Goal: Transaction & Acquisition: Purchase product/service

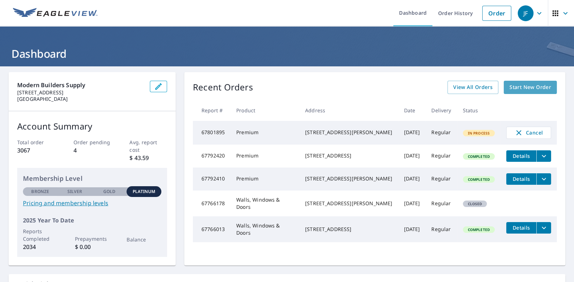
click at [523, 86] on span "Start New Order" at bounding box center [530, 87] width 42 height 9
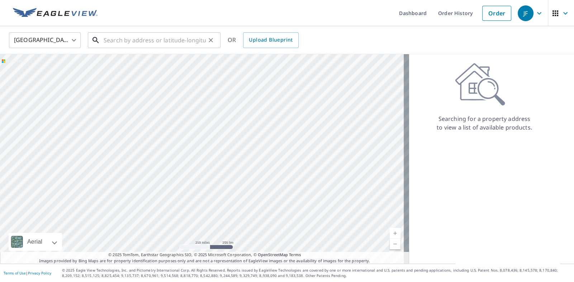
click at [109, 41] on input "text" at bounding box center [155, 40] width 102 height 20
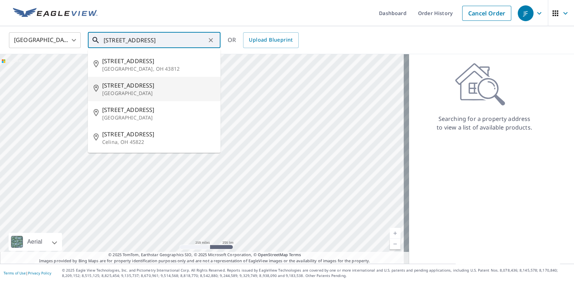
click at [114, 86] on span "[STREET_ADDRESS]" at bounding box center [158, 85] width 112 height 9
type input "[STREET_ADDRESS]"
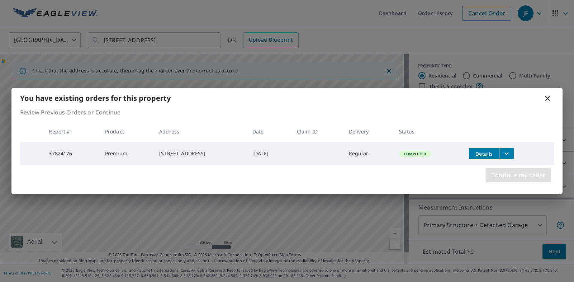
click at [509, 177] on span "Continue my order" at bounding box center [518, 175] width 54 height 10
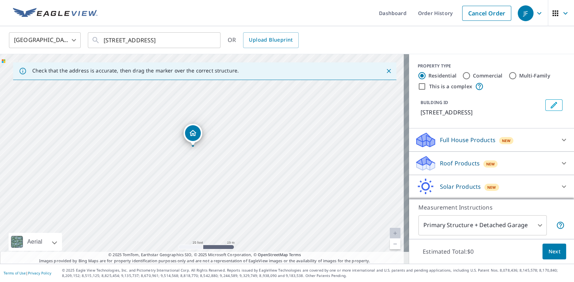
drag, startPoint x: 235, startPoint y: 156, endPoint x: 192, endPoint y: 152, distance: 43.9
click at [192, 152] on div "[STREET_ADDRESS]" at bounding box center [204, 158] width 409 height 209
drag, startPoint x: 192, startPoint y: 139, endPoint x: 200, endPoint y: 141, distance: 8.8
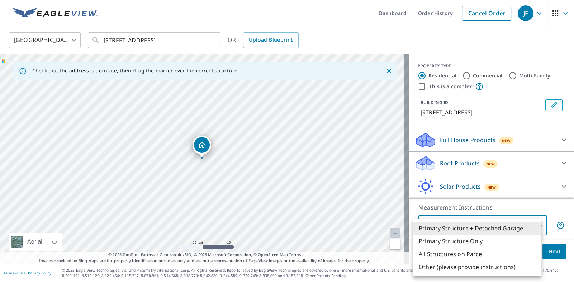
click at [432, 224] on body "JF JF Dashboard Order History Cancel Order JF [GEOGRAPHIC_DATA] [GEOGRAPHIC_DAT…" at bounding box center [287, 141] width 574 height 282
click at [436, 238] on li "Primary Structure Only" at bounding box center [477, 240] width 128 height 13
type input "2"
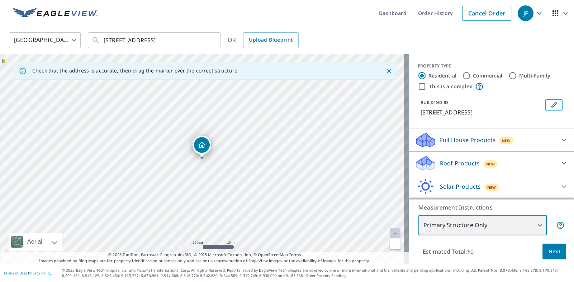
scroll to position [22, 0]
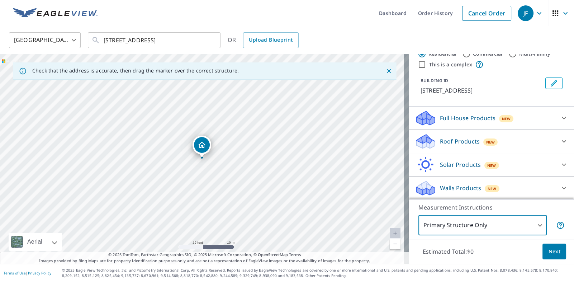
click at [449, 186] on p "Walls Products" at bounding box center [460, 187] width 41 height 9
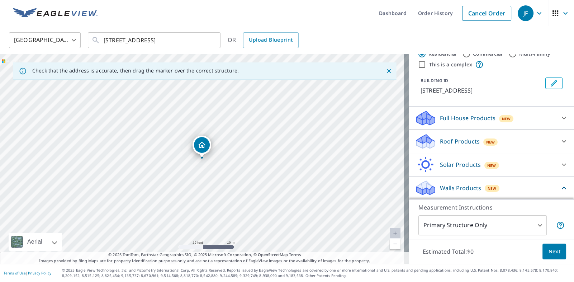
scroll to position [63, 0]
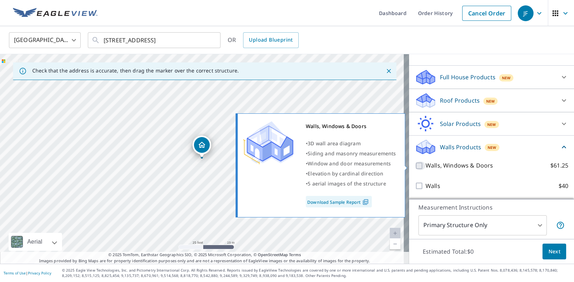
click at [414, 165] on input "Walls, Windows & Doors $61.25" at bounding box center [419, 165] width 11 height 9
checkbox input "true"
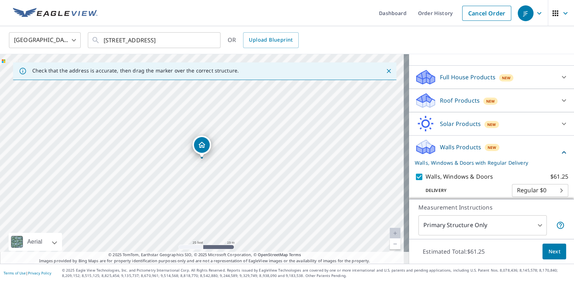
click at [548, 249] on span "Next" at bounding box center [554, 251] width 12 height 9
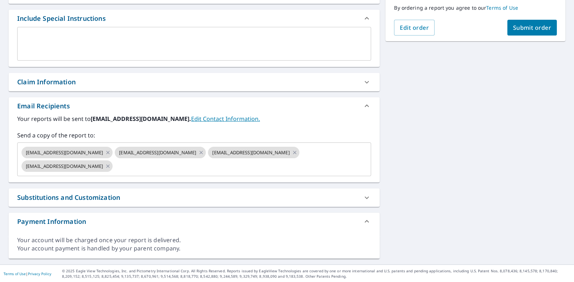
scroll to position [80, 0]
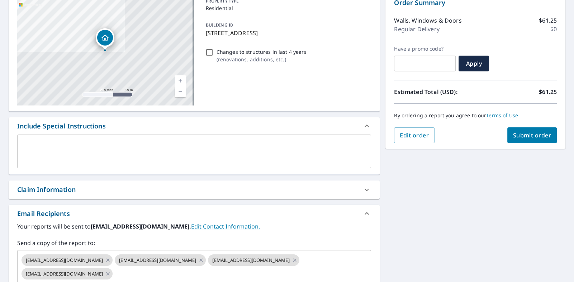
click at [43, 187] on div "Claim Information" at bounding box center [46, 189] width 58 height 10
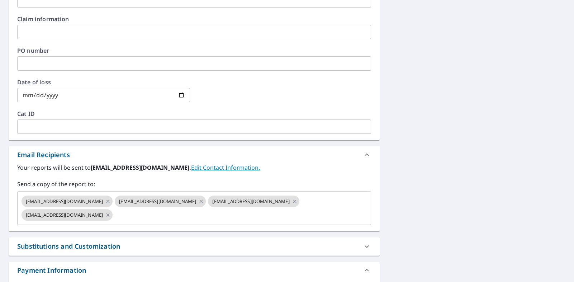
scroll to position [331, 0]
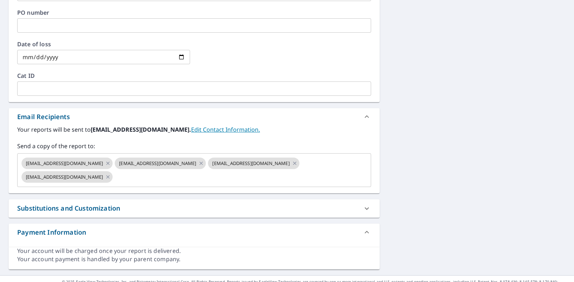
click at [229, 129] on link "Edit Contact Information." at bounding box center [225, 129] width 69 height 8
checkbox input "true"
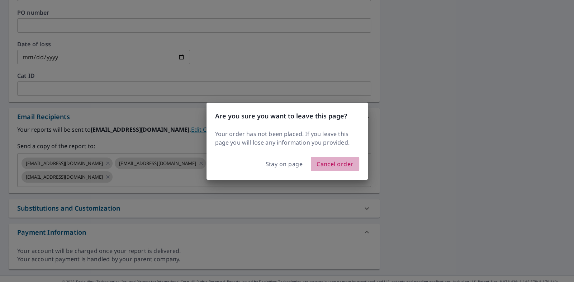
click at [331, 162] on span "Cancel order" at bounding box center [334, 164] width 37 height 10
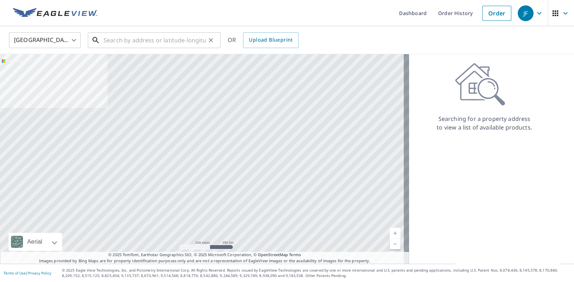
click at [105, 39] on input "text" at bounding box center [155, 40] width 102 height 20
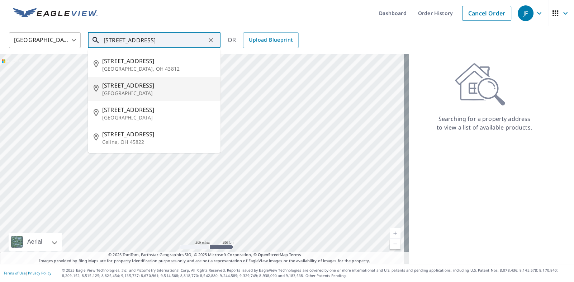
click at [126, 91] on p "[GEOGRAPHIC_DATA]" at bounding box center [158, 93] width 112 height 7
type input "[STREET_ADDRESS]"
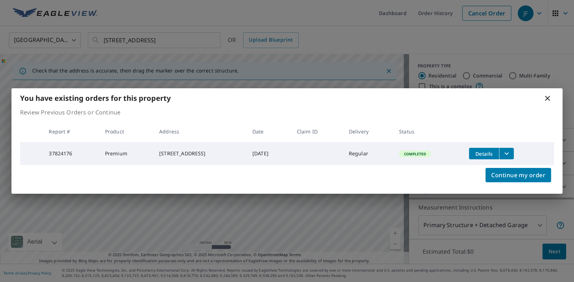
click at [547, 97] on icon at bounding box center [547, 98] width 5 height 5
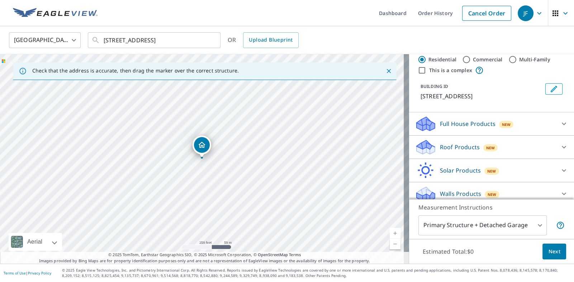
scroll to position [22, 0]
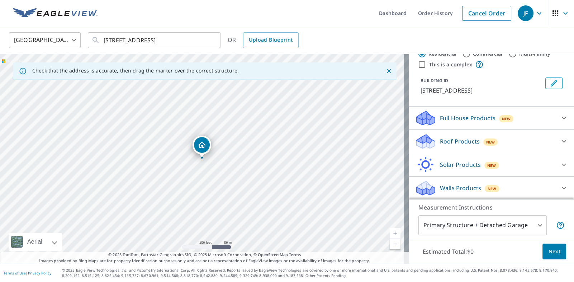
click at [421, 186] on icon at bounding box center [425, 185] width 18 height 9
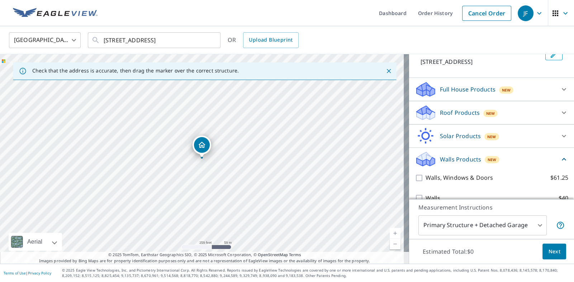
scroll to position [63, 0]
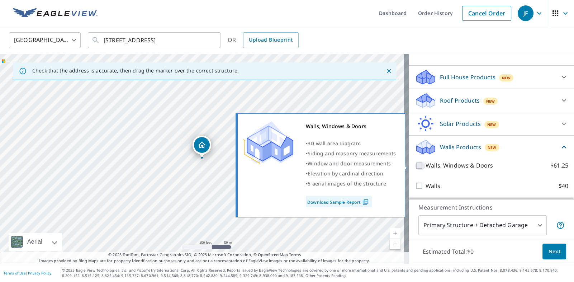
click at [414, 166] on input "Walls, Windows & Doors $61.25" at bounding box center [419, 165] width 11 height 9
checkbox input "true"
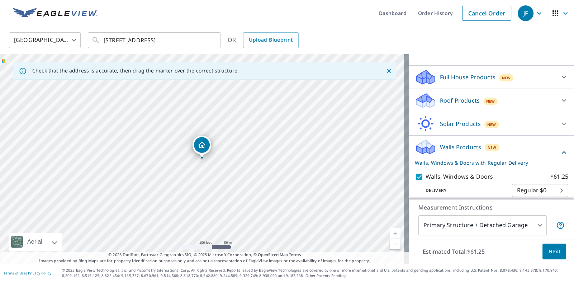
scroll to position [89, 0]
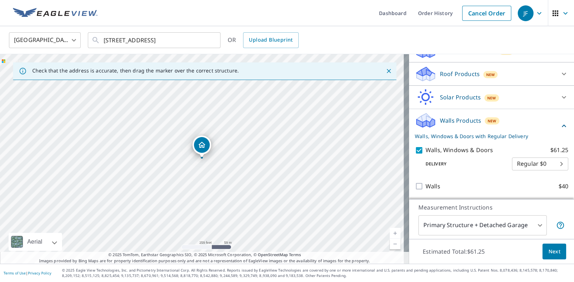
click at [455, 226] on body "JF JF Dashboard Order History Cancel Order JF [GEOGRAPHIC_DATA] [GEOGRAPHIC_DAT…" at bounding box center [287, 141] width 574 height 282
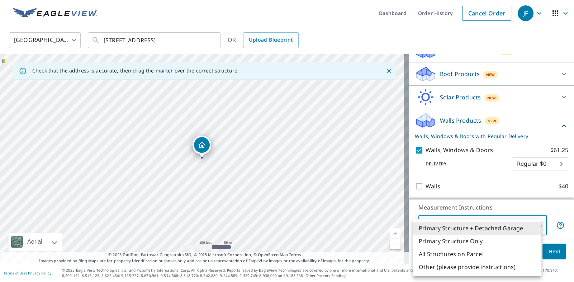
click at [432, 239] on li "Primary Structure Only" at bounding box center [477, 240] width 128 height 13
type input "2"
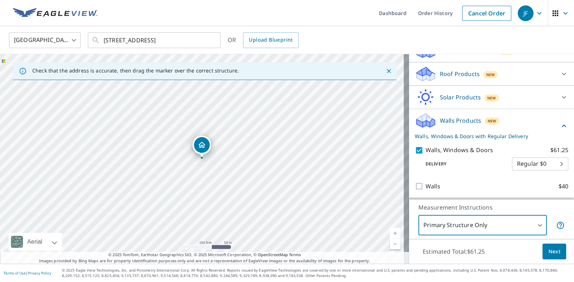
click at [549, 250] on span "Next" at bounding box center [554, 251] width 12 height 9
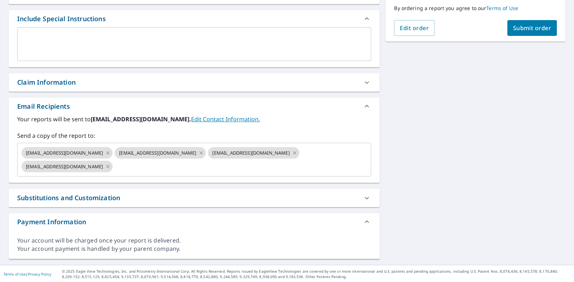
scroll to position [187, 0]
click at [90, 196] on div "Substitutions and Customization" at bounding box center [68, 197] width 103 height 10
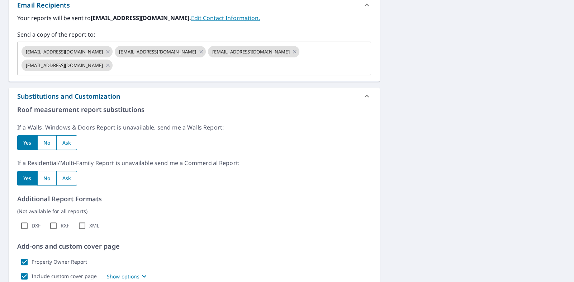
scroll to position [331, 0]
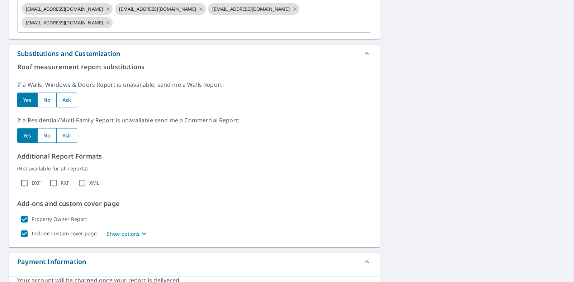
click at [120, 232] on p "Show options" at bounding box center [123, 234] width 33 height 8
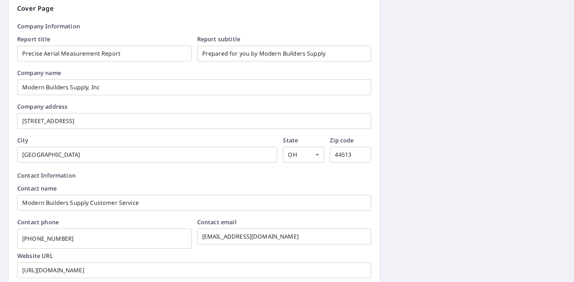
scroll to position [581, 0]
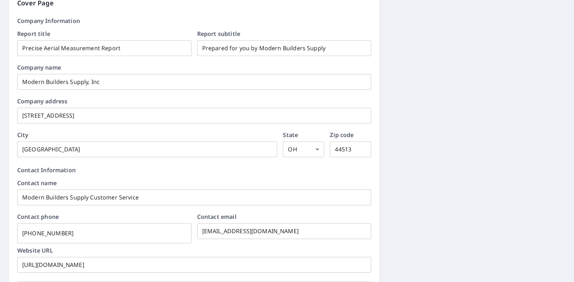
click at [325, 50] on input "Prepared for you by Modern Builders Supply" at bounding box center [284, 48] width 174 height 20
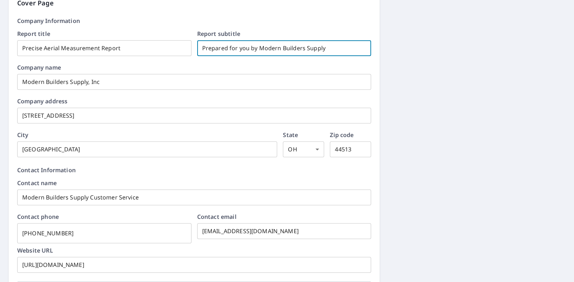
checkbox input "true"
type input "Prepared for you by Modern Builders Suppl"
checkbox input "true"
type input "Prepared for you by Modern Builders Supp"
checkbox input "true"
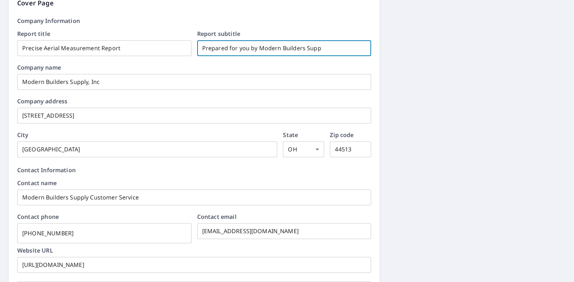
type input "Prepared for you by Modern Builders Sup"
checkbox input "true"
type input "Prepared for you by Modern Builders Su"
checkbox input "true"
type input "Prepared for you by Modern Builders S"
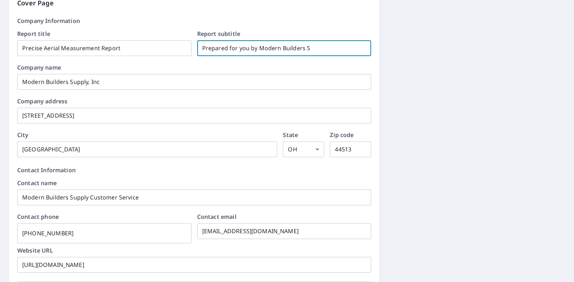
checkbox input "true"
type input "Prepared for you by Modern Builders"
checkbox input "true"
type input "Prepared for you by Modern Builders"
checkbox input "true"
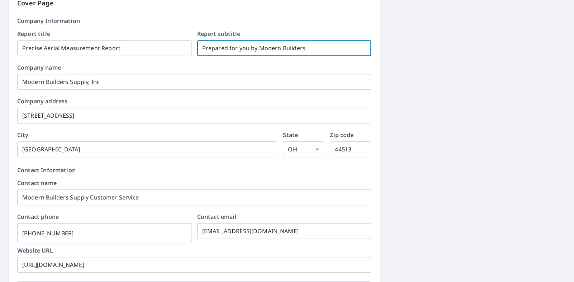
type input "Prepared for you by Modern Builder"
checkbox input "true"
type input "Prepared for you by Modern Builde"
checkbox input "true"
type input "Prepared for you by Modern Build"
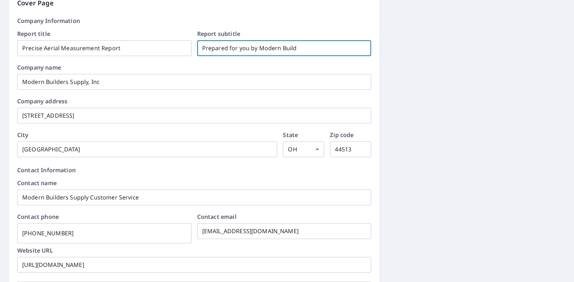
checkbox input "true"
type input "Prepared for you by Modern Buil"
checkbox input "true"
type input "Prepared for you by Modern [PERSON_NAME]"
checkbox input "true"
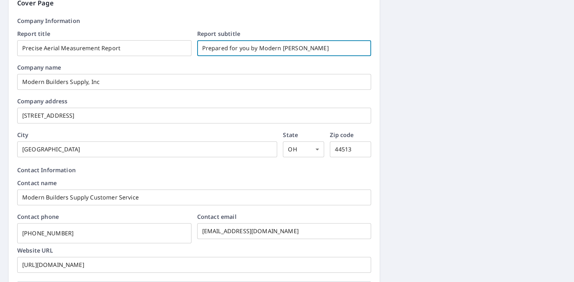
type input "Prepared for you by Modern Bu"
checkbox input "true"
type input "Prepared for you by Modern B"
checkbox input "true"
type input "Prepared for you by Modern"
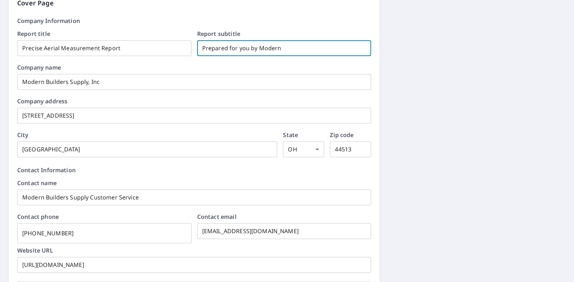
checkbox input "true"
type input "Prepared for you by Modern"
checkbox input "true"
type input "Prepared for you by Moder"
checkbox input "true"
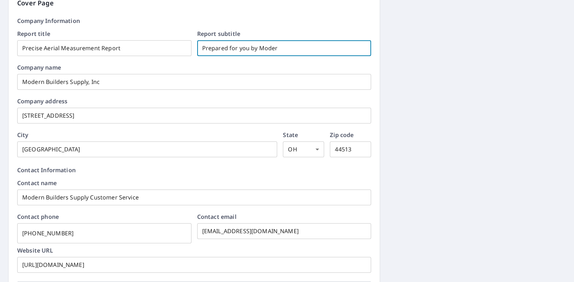
type input "Prepared for you by Mode"
checkbox input "true"
type input "Prepared for you by [PERSON_NAME]"
checkbox input "true"
type input "Prepared for you by [PERSON_NAME]"
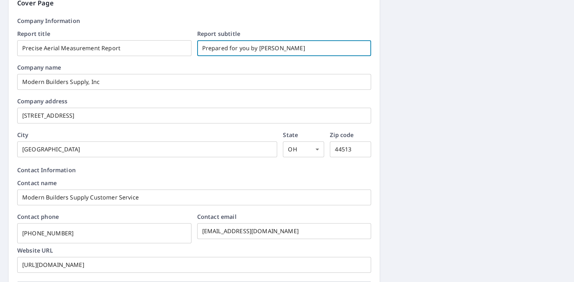
checkbox input "true"
type input "Prepared for you by M"
checkbox input "true"
type input "Prepared for you by"
checkbox input "true"
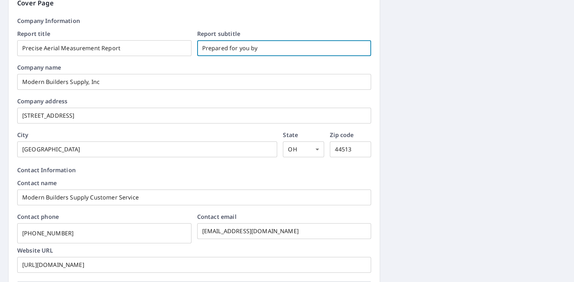
type input "Prepared for you by"
checkbox input "true"
type input "Prepared for you b"
checkbox input "true"
type input "Prepared for you"
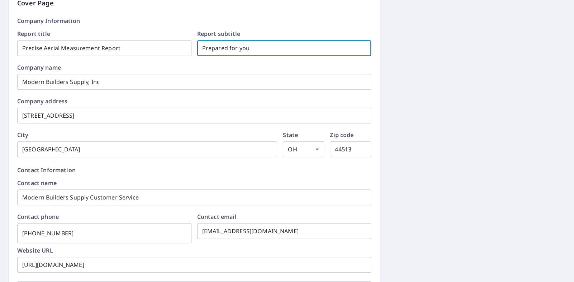
checkbox input "true"
type input "Prepared for you"
checkbox input "true"
type input "Prepared for yo"
checkbox input "true"
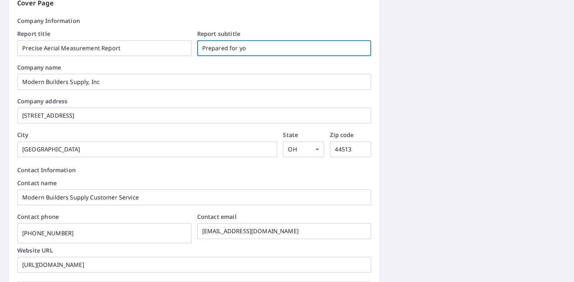
type input "Prepared for y"
checkbox input "true"
type input "Prepared for"
checkbox input "true"
type input "Prepared for"
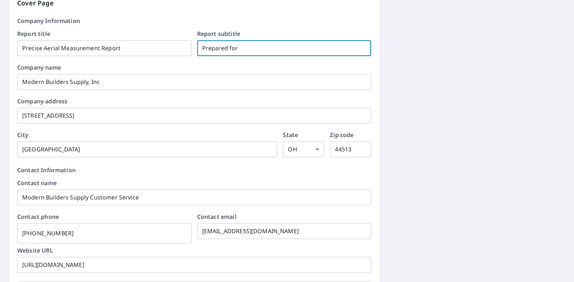
checkbox input "true"
type input "Prepared fo"
checkbox input "true"
type input "Prepared f"
checkbox input "true"
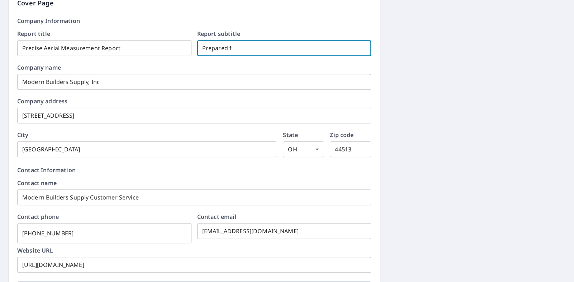
type input "Prepared"
checkbox input "true"
type input "Prepared"
checkbox input "true"
type input "Prepare"
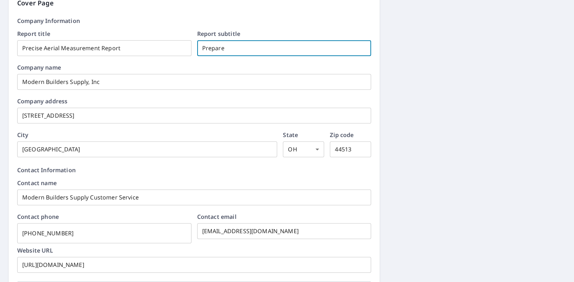
checkbox input "true"
type input "Prepar"
checkbox input "true"
type input "Prepa"
checkbox input "true"
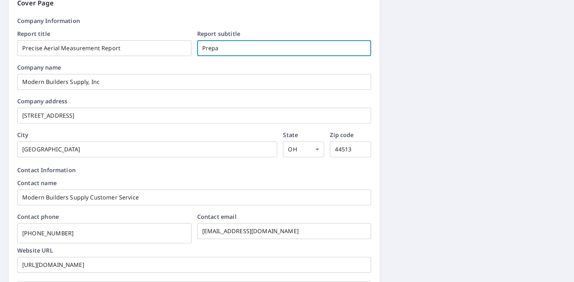
type input "Prep"
checkbox input "true"
type input "Pre"
checkbox input "true"
type input "Pr"
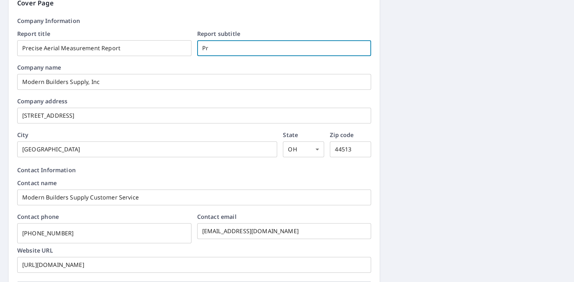
checkbox input "true"
type input "P"
checkbox input "true"
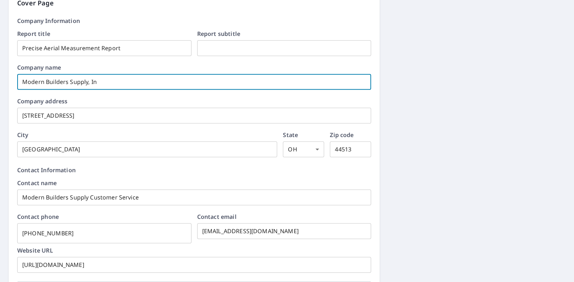
checkbox input "true"
type input "Modern Builders Supply, In"
click at [105, 81] on input "Modern Builders Supply, In" at bounding box center [194, 82] width 354 height 20
checkbox input "true"
type input "Modern Builders Supply, I"
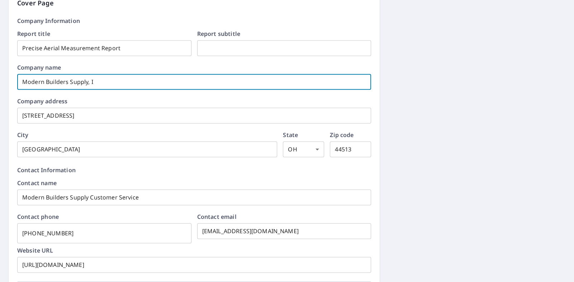
checkbox input "true"
type input "Modern Builders Supply,"
checkbox input "true"
type input "Modern Builders Supply,"
checkbox input "true"
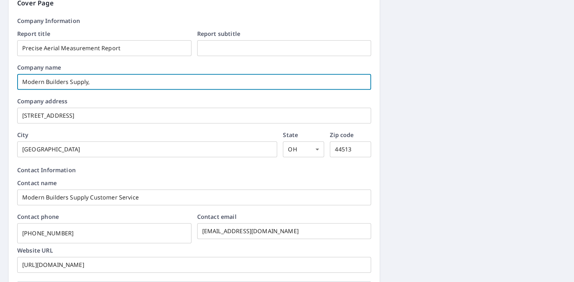
type input "Modern Builders Supply"
checkbox input "true"
type input "Modern Builders Suppl"
checkbox input "true"
type input "Modern Builders Supp"
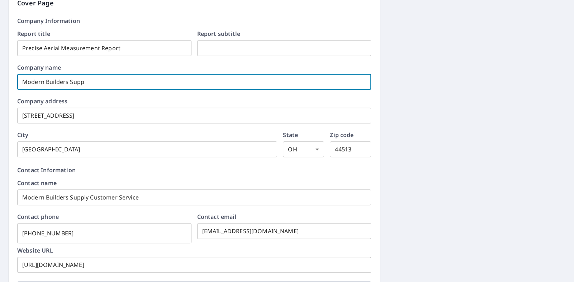
checkbox input "true"
type input "Modern Builders Sup"
checkbox input "true"
type input "Modern Builders Su"
checkbox input "true"
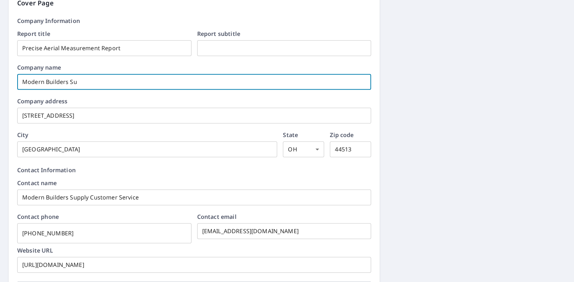
type input "Modern Builders S"
checkbox input "true"
type input "Modern Builders"
checkbox input "true"
type input "Modern Builders"
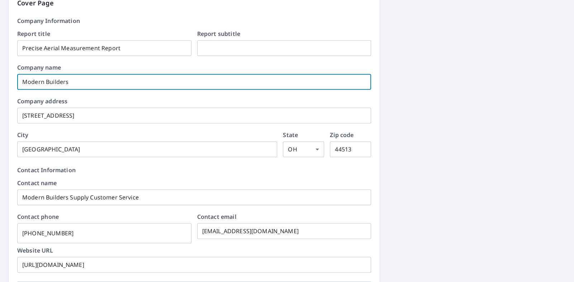
checkbox input "true"
type input "Modern Builder"
checkbox input "true"
type input "Modern Builde"
checkbox input "true"
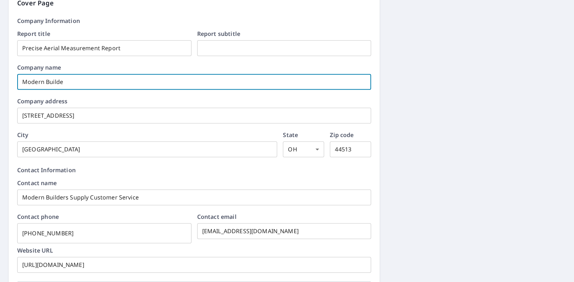
type input "Modern Build"
checkbox input "true"
type input "Modern Buil"
checkbox input "true"
type input "Modern [PERSON_NAME]"
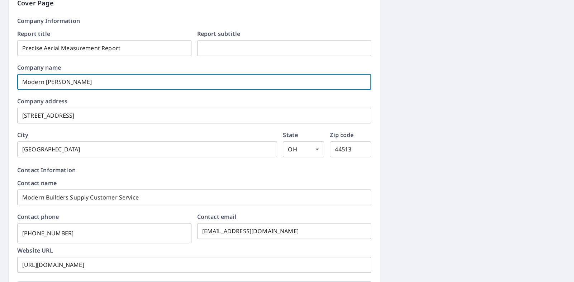
checkbox input "true"
type input "Modern Bu"
checkbox input "true"
type input "Modern B"
checkbox input "true"
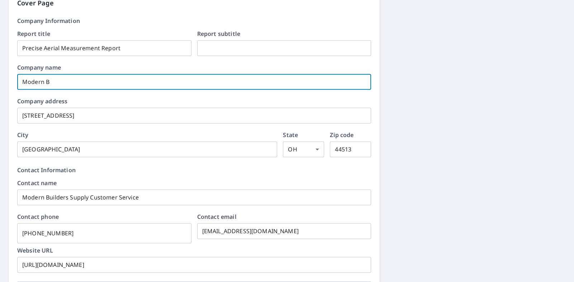
type input "Modern"
checkbox input "true"
type input "Modern"
checkbox input "true"
type input "Moder"
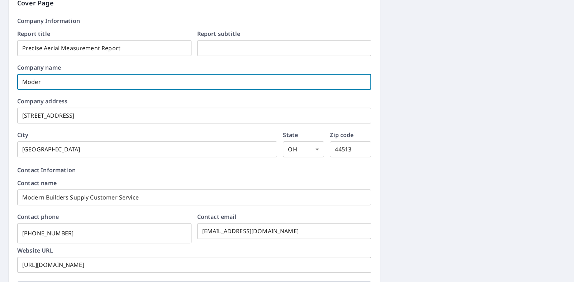
checkbox input "true"
type input "Mode"
checkbox input "true"
type input "Mod"
checkbox input "true"
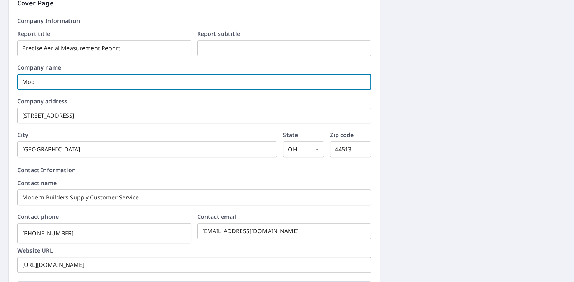
type input "Mo"
checkbox input "true"
type input "M"
checkbox input "true"
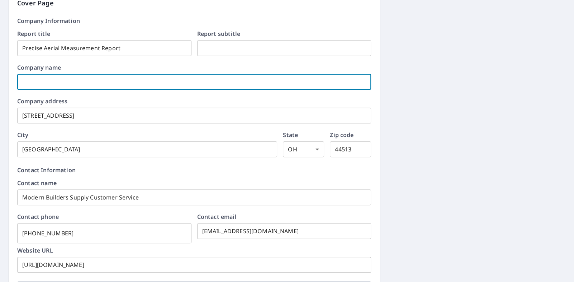
type input "[STREET_ADDRESS]"
checkbox input "true"
type input "45 Karago A"
checkbox input "true"
type input "45 Karago"
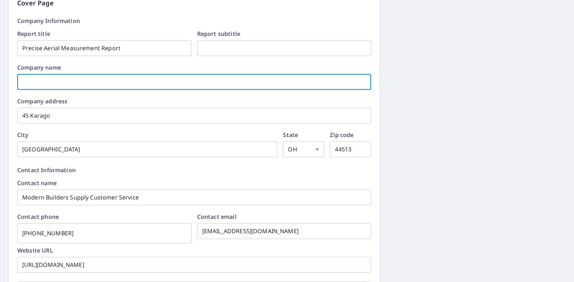
click at [68, 117] on input "45 Karago" at bounding box center [194, 115] width 354 height 20
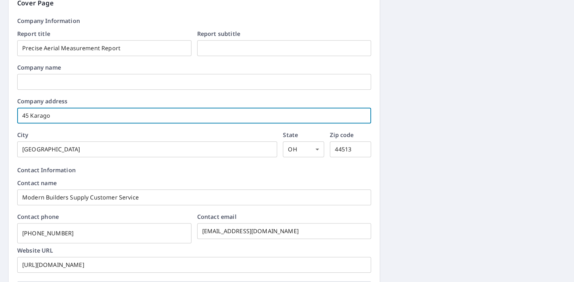
checkbox input "true"
type input "45 Karago"
checkbox input "true"
type input "45 Karag"
checkbox input "true"
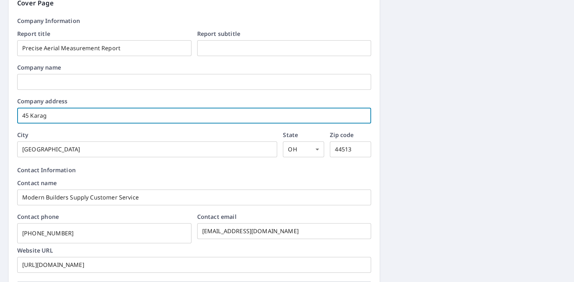
type input "45 Kara"
checkbox input "true"
type input "45 Kar"
checkbox input "true"
type input "45 Ka"
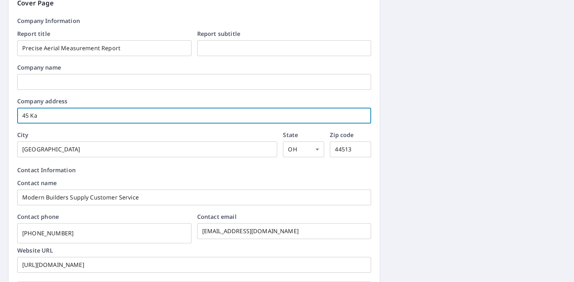
checkbox input "true"
type input "45 K"
checkbox input "true"
type input "45"
checkbox input "true"
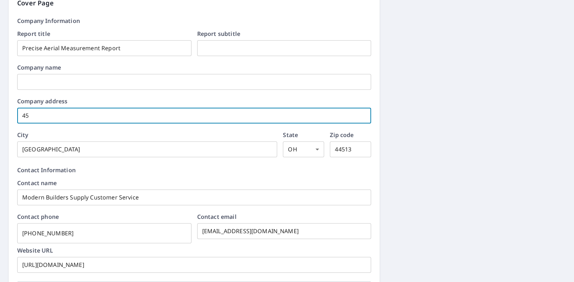
type input "45"
checkbox input "true"
type input "4"
checkbox input "true"
click at [66, 150] on input "[GEOGRAPHIC_DATA]" at bounding box center [147, 149] width 260 height 20
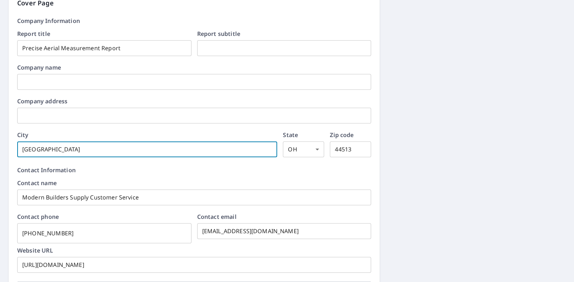
checkbox input "true"
type input "Youngstow"
checkbox input "true"
type input "Youngsto"
checkbox input "true"
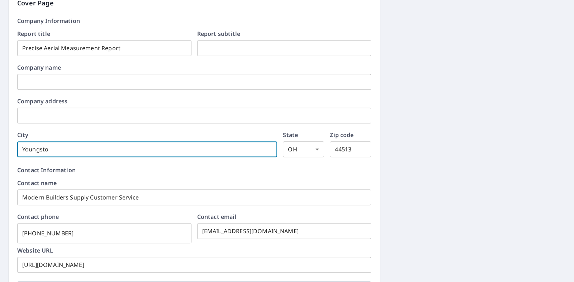
type input "Youngst"
checkbox input "true"
type input "[PERSON_NAME]"
checkbox input "true"
type input "Young"
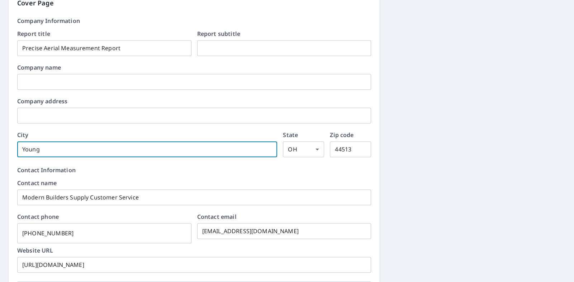
checkbox input "true"
type input "Youn"
checkbox input "true"
type input "You"
checkbox input "true"
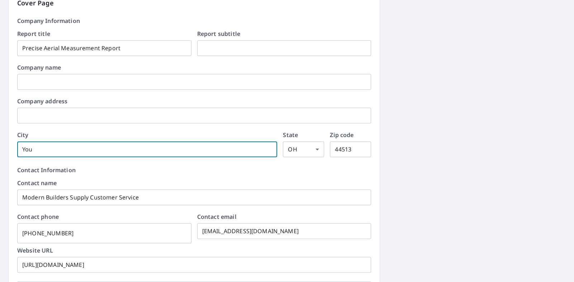
type input "Yo"
checkbox input "true"
type input "Y"
checkbox input "true"
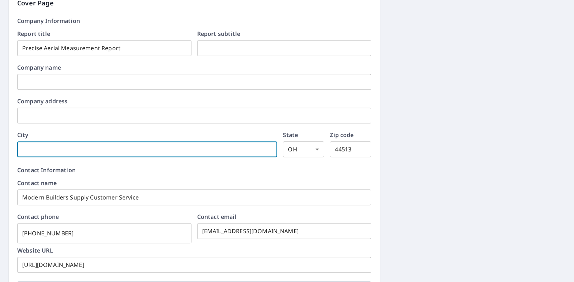
type input "4451"
checkbox input "true"
type input "445"
click at [352, 149] on input "445" at bounding box center [350, 149] width 41 height 20
checkbox input "true"
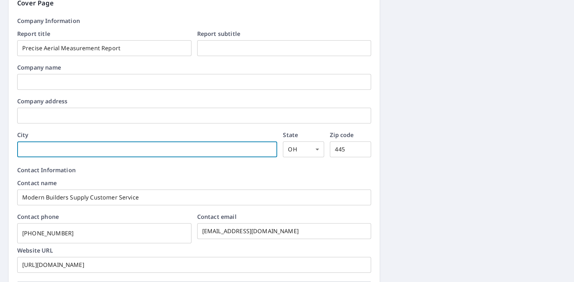
type input "44"
checkbox input "true"
type input "4"
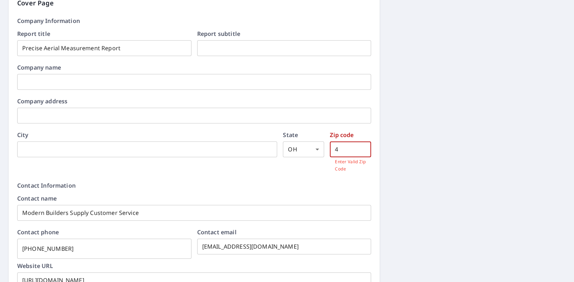
checkbox input "true"
click at [153, 212] on input "Modern Builders Supply Customer Servi" at bounding box center [194, 212] width 354 height 20
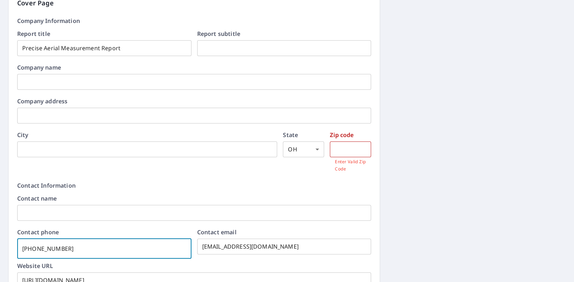
click at [63, 250] on input "[PHONE_NUMBER]" at bounding box center [104, 248] width 174 height 20
click at [294, 248] on input "info@modernbuilderssupply.c" at bounding box center [284, 246] width 174 height 20
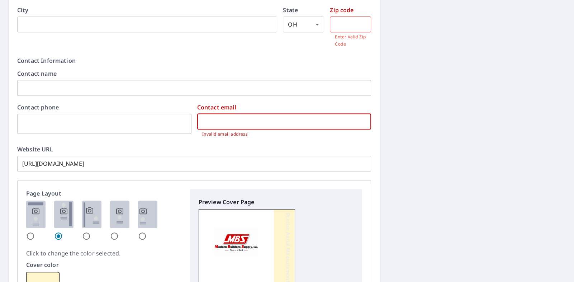
scroll to position [725, 0]
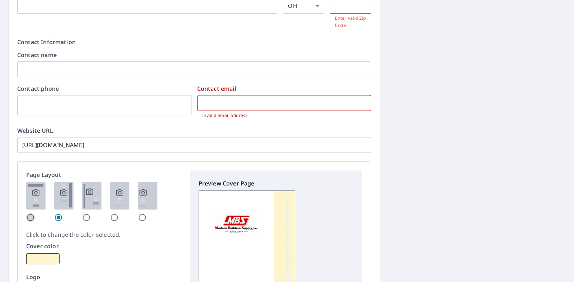
click at [30, 215] on input "radio" at bounding box center [30, 217] width 9 height 9
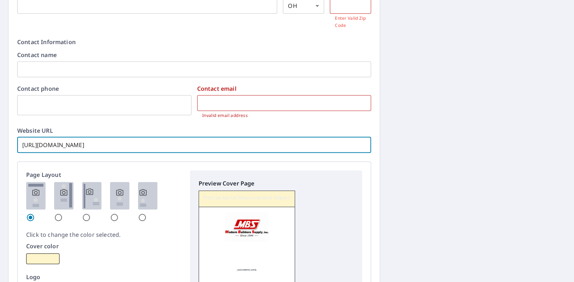
click at [143, 144] on input "[URL][DOMAIN_NAME]" at bounding box center [194, 145] width 354 height 20
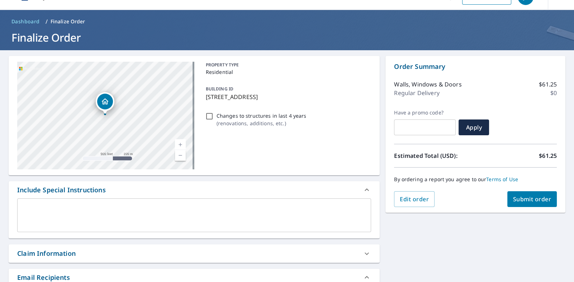
scroll to position [35, 0]
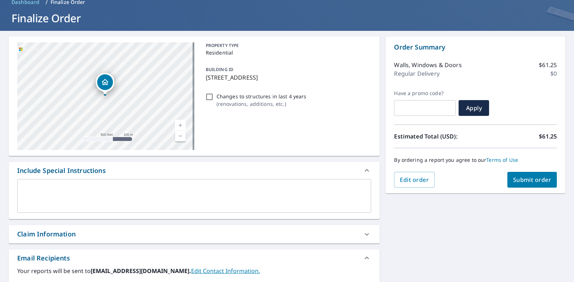
click at [517, 178] on span "Submit order" at bounding box center [532, 180] width 38 height 8
